Goal: Navigation & Orientation: Find specific page/section

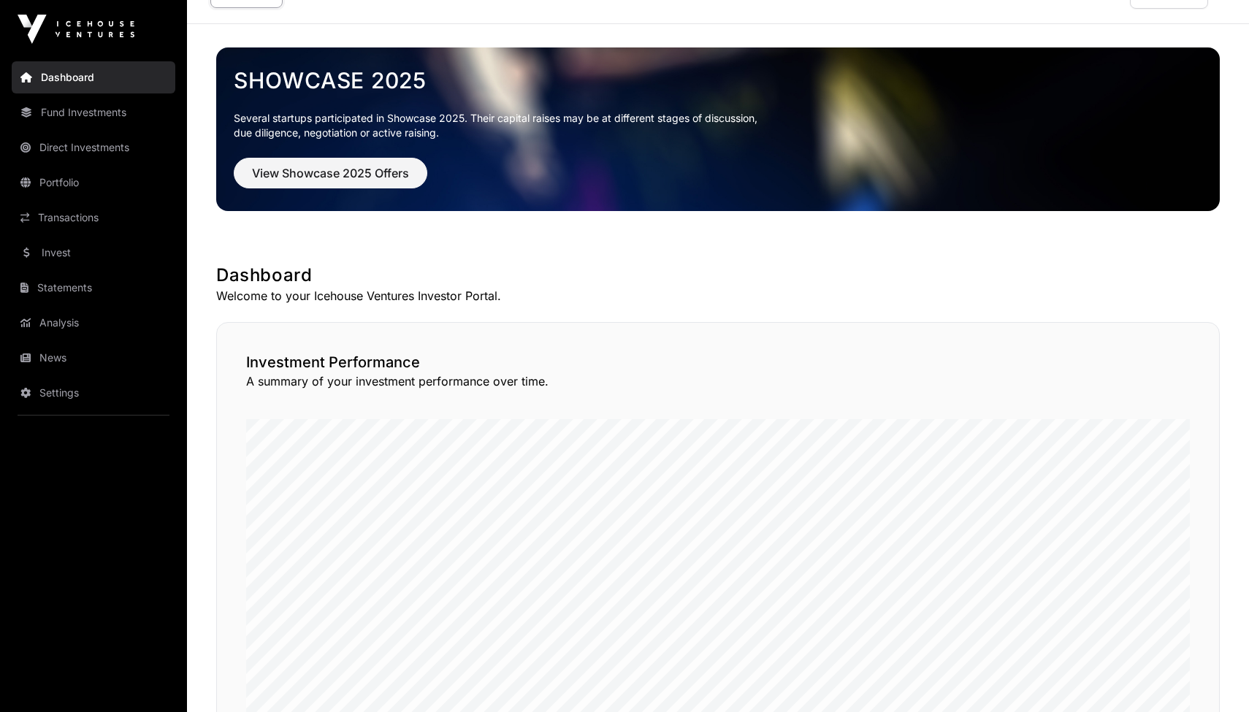
scroll to position [45, 0]
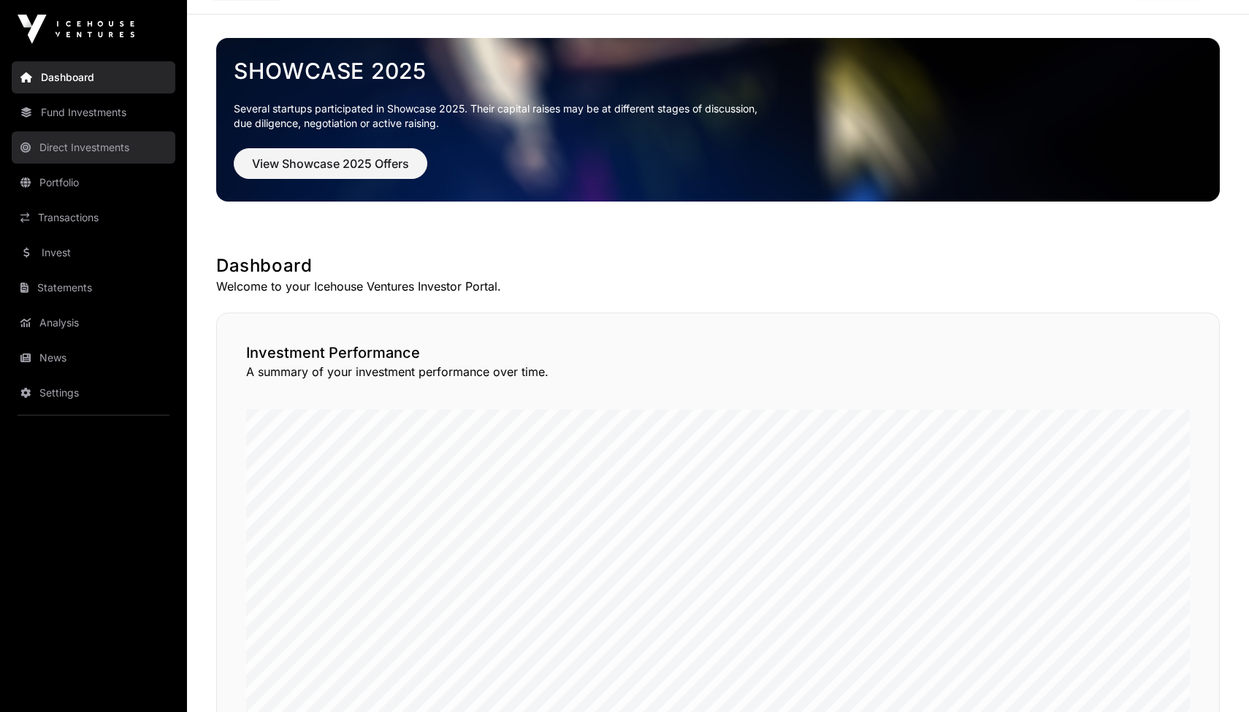
click at [80, 145] on link "Direct Investments" at bounding box center [94, 147] width 164 height 32
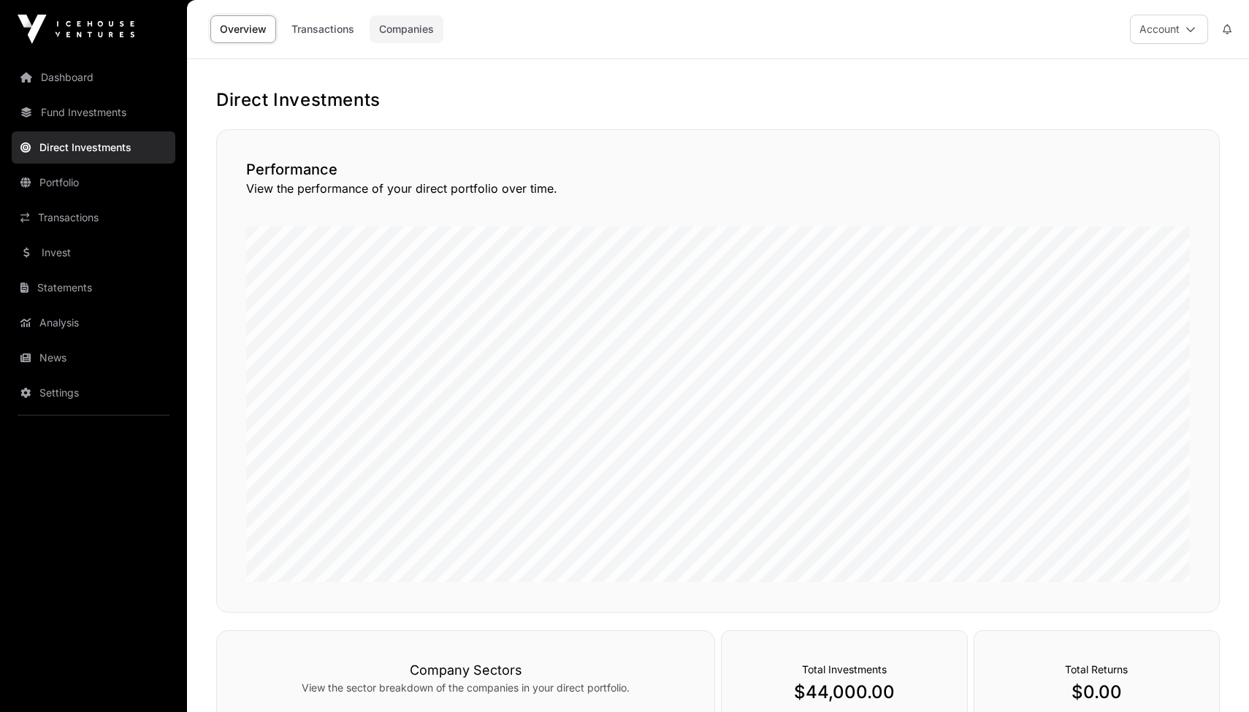
click at [432, 28] on link "Companies" at bounding box center [406, 29] width 74 height 28
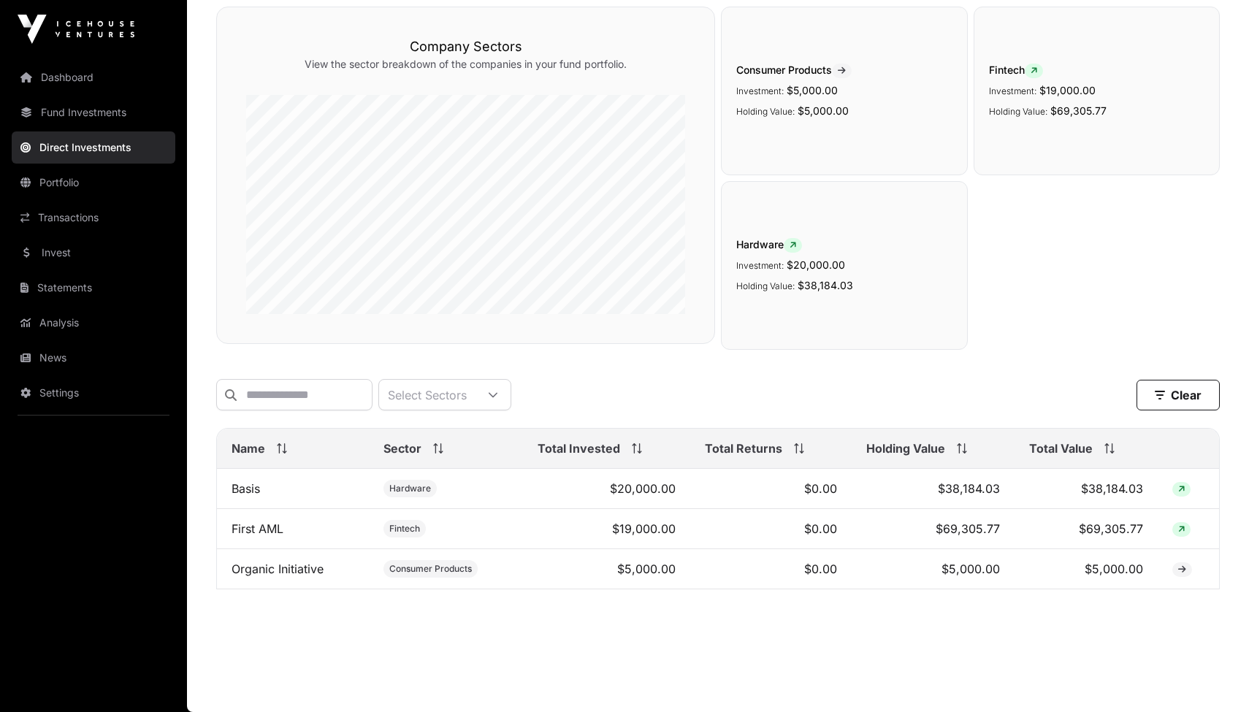
scroll to position [125, 0]
click at [100, 115] on link "Fund Investments" at bounding box center [94, 112] width 164 height 32
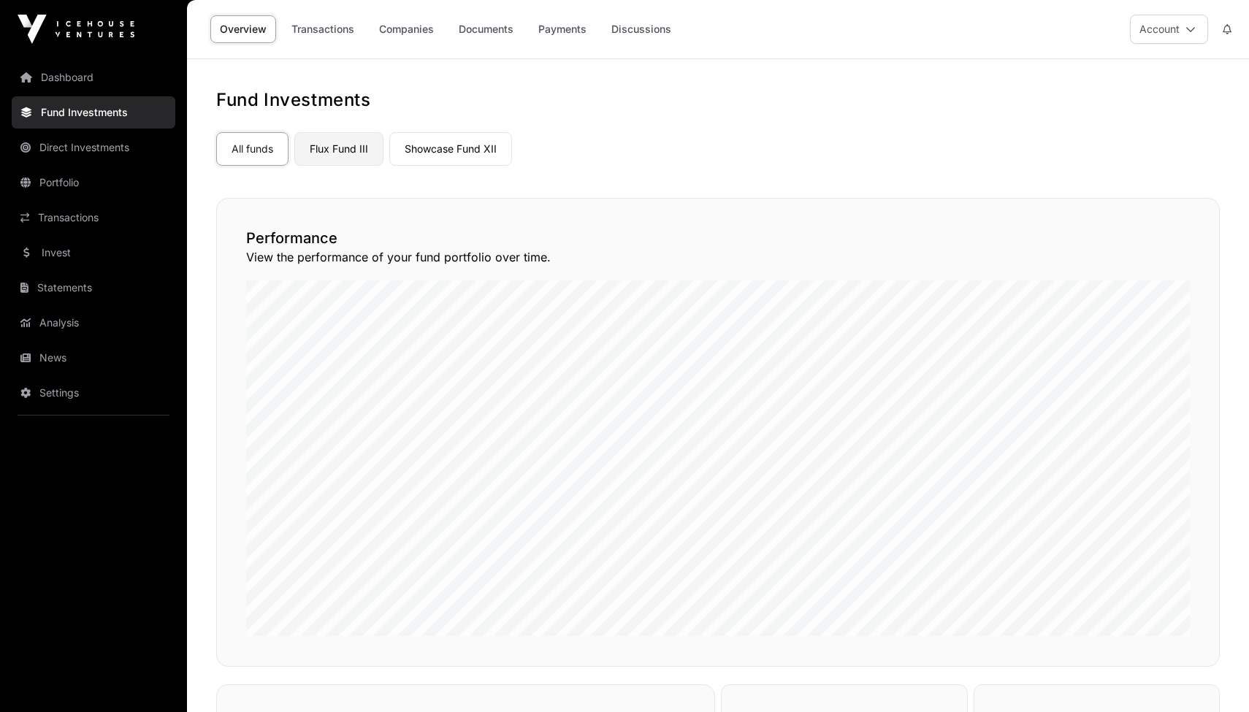
click at [342, 142] on link "Flux Fund III" at bounding box center [338, 149] width 89 height 34
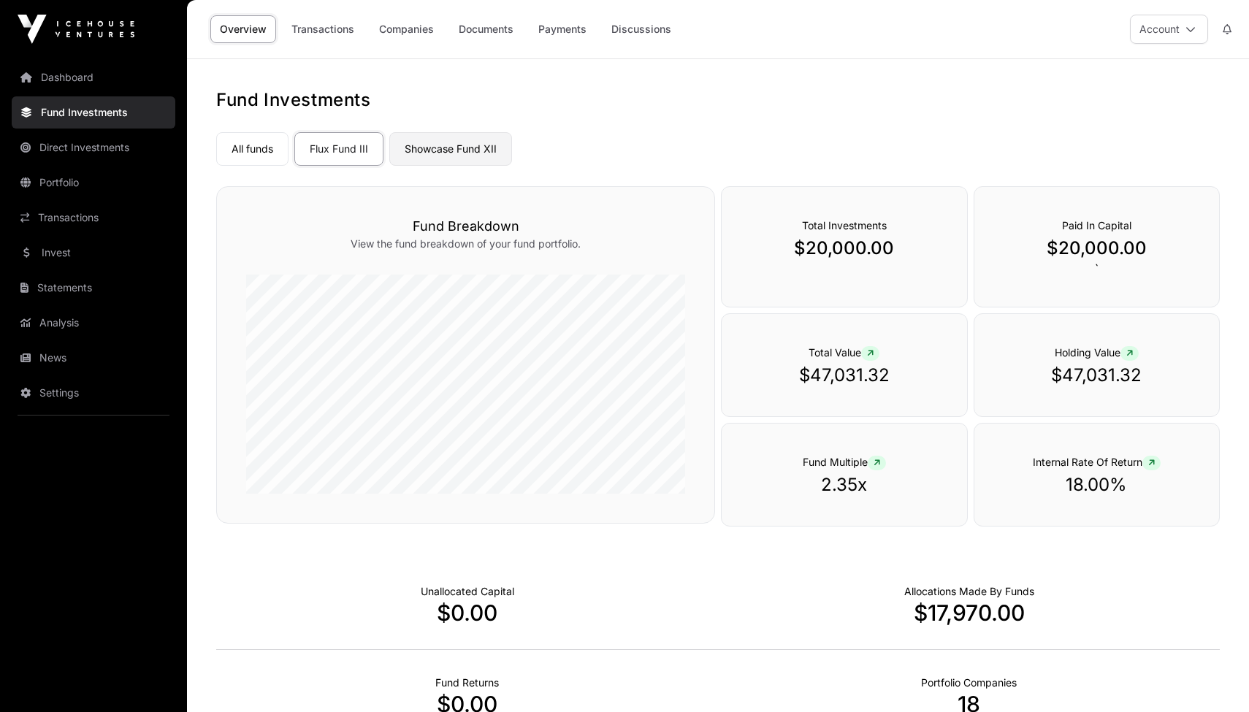
click at [451, 136] on link "Showcase Fund XII" at bounding box center [450, 149] width 123 height 34
